Goal: Task Accomplishment & Management: Manage account settings

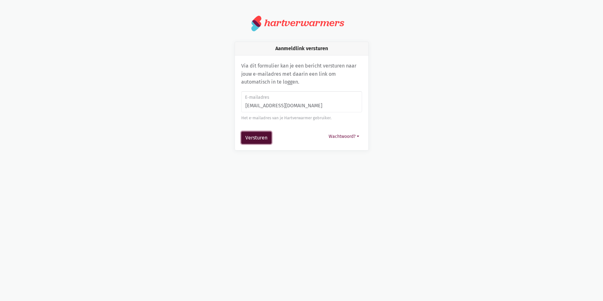
click at [257, 137] on button "Versturen" at bounding box center [256, 138] width 30 height 13
